Goal: Entertainment & Leisure: Consume media (video, audio)

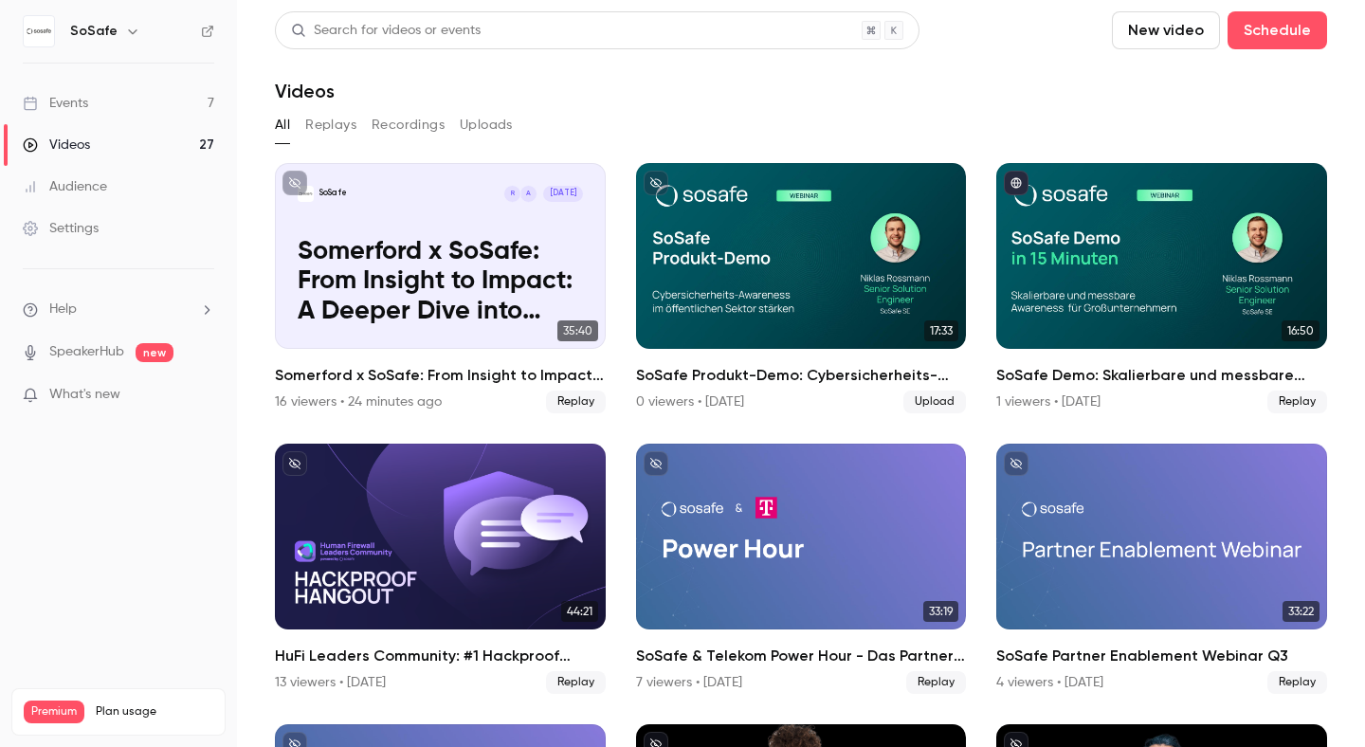
click at [80, 137] on div "Videos" at bounding box center [56, 145] width 67 height 19
click at [323, 131] on button "Replays" at bounding box center [330, 125] width 51 height 30
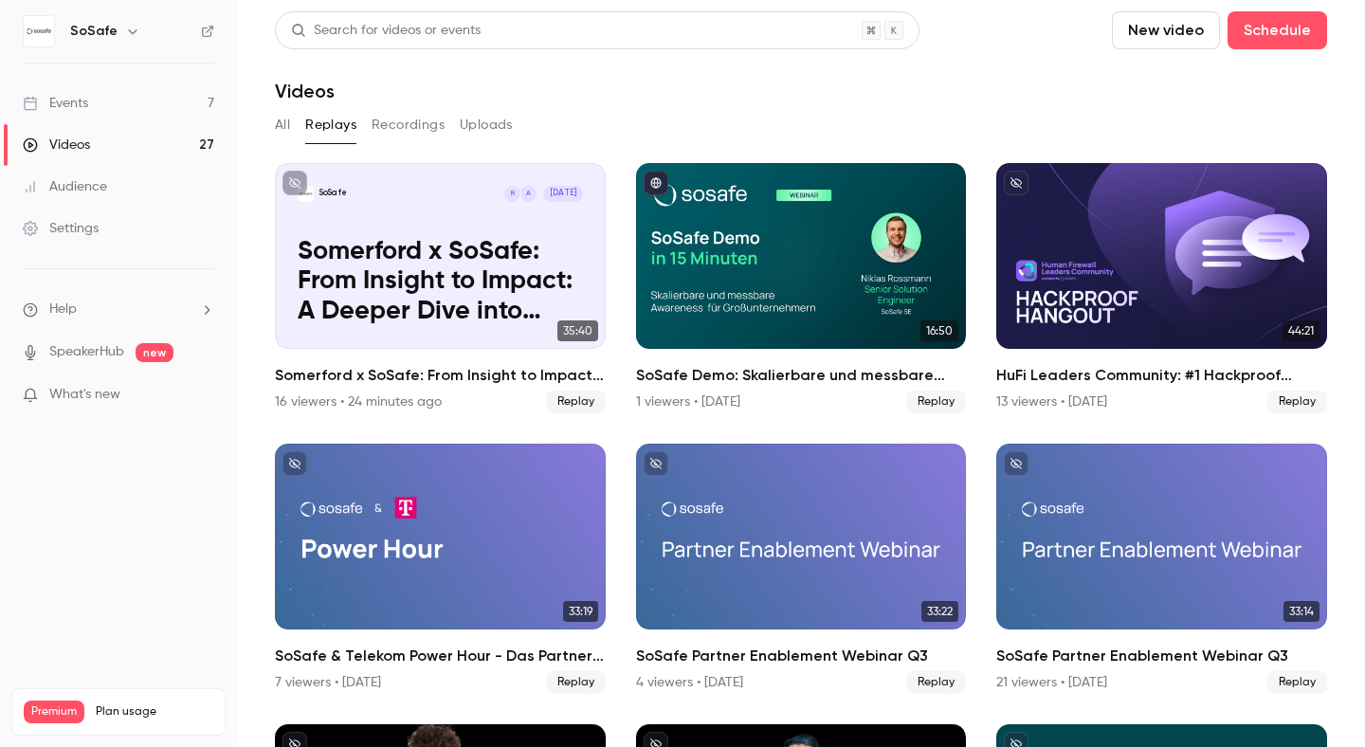
click at [421, 128] on button "Recordings" at bounding box center [408, 125] width 73 height 30
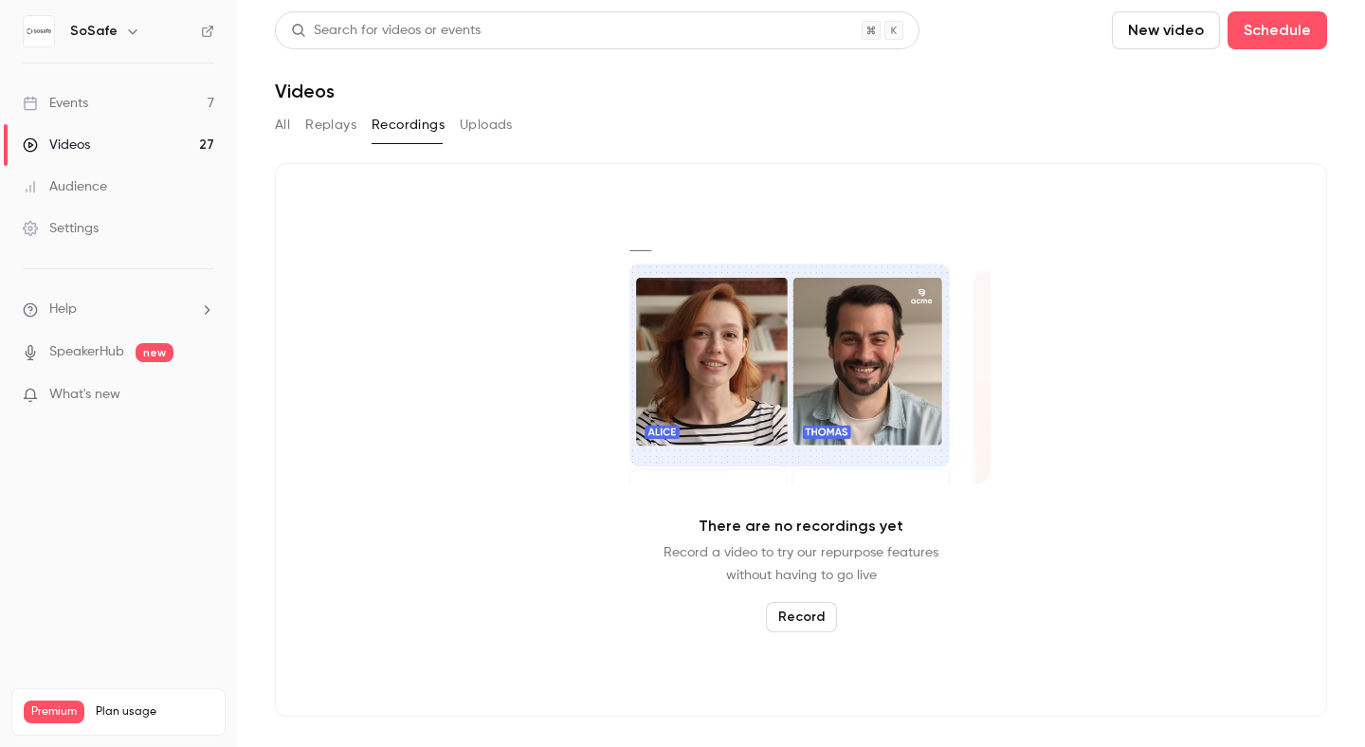
click at [284, 122] on button "All" at bounding box center [282, 125] width 15 height 30
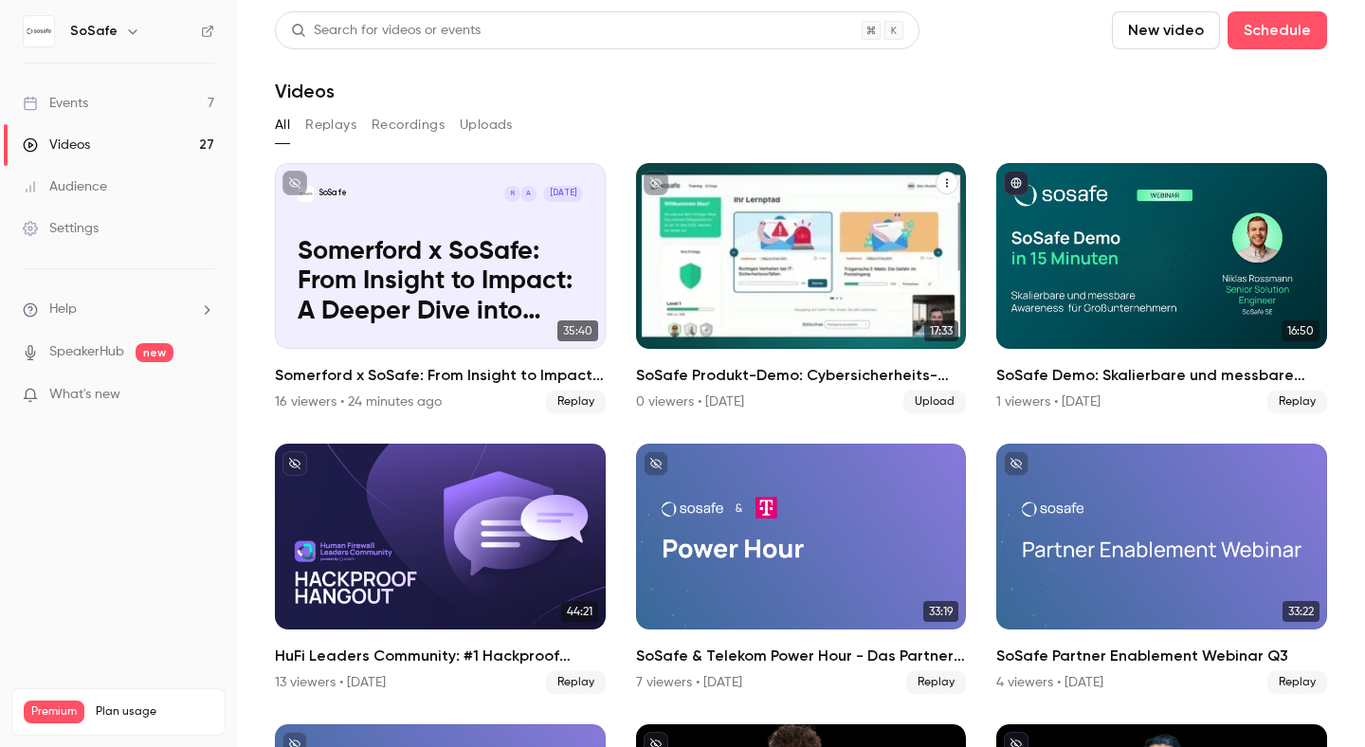
click at [788, 250] on div "SoSafe Produkt-Demo: Cybersicherheits-Awareness im öffentlichen Sektor stärken" at bounding box center [801, 256] width 331 height 186
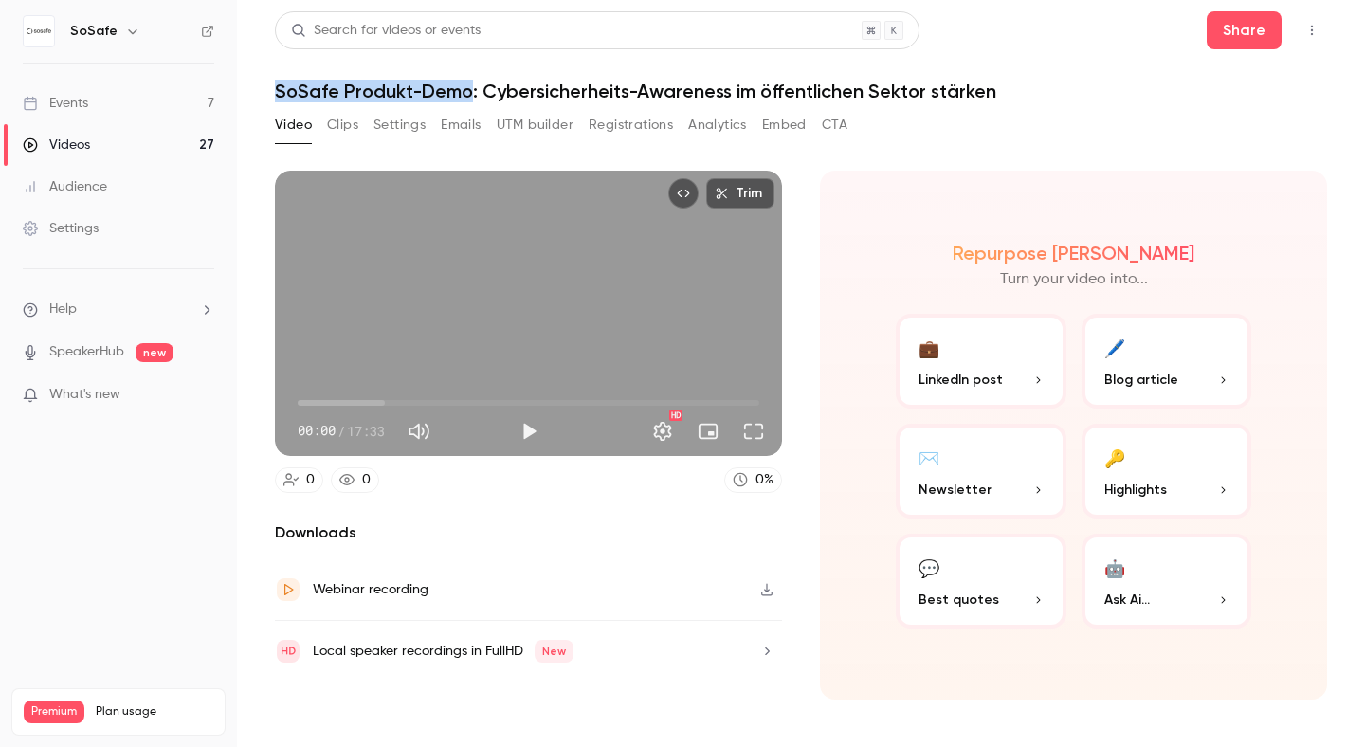
drag, startPoint x: 276, startPoint y: 91, endPoint x: 468, endPoint y: 91, distance: 192.4
click at [468, 91] on h1 "SoSafe Produkt-Demo: Cybersicherheits-Awareness im öffentlichen Sektor stärken" at bounding box center [801, 91] width 1052 height 23
copy h1 "SoSafe Produkt-Demo"
click at [278, 88] on h1 "SoSafe Produkt-Demo: Cybersicherheits-Awareness im öffentlichen Sektor stärken" at bounding box center [801, 91] width 1052 height 23
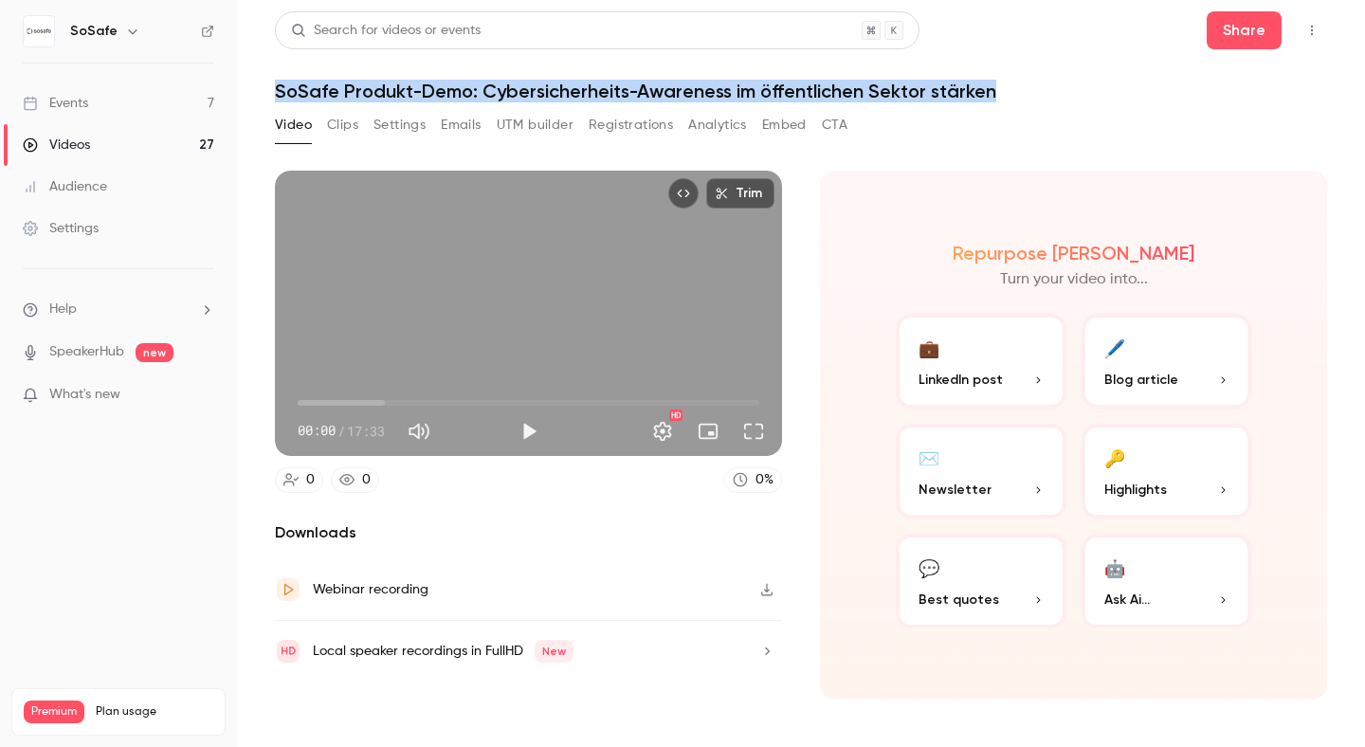
drag, startPoint x: 275, startPoint y: 88, endPoint x: 1064, endPoint y: 90, distance: 788.7
click at [1065, 90] on h1 "SoSafe Produkt-Demo: Cybersicherheits-Awareness im öffentlichen Sektor stärken" at bounding box center [801, 91] width 1052 height 23
copy h1 "SoSafe Produkt-Demo: Cybersicherheits-Awareness im öffentlichen Sektor stärken"
